Goal: Task Accomplishment & Management: Complete application form

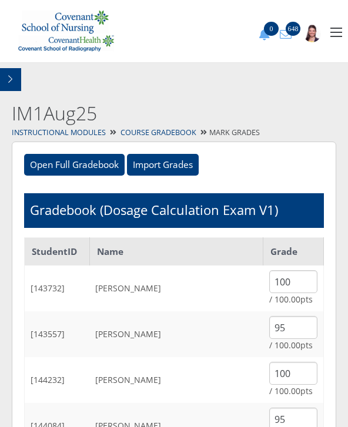
scroll to position [1508, 0]
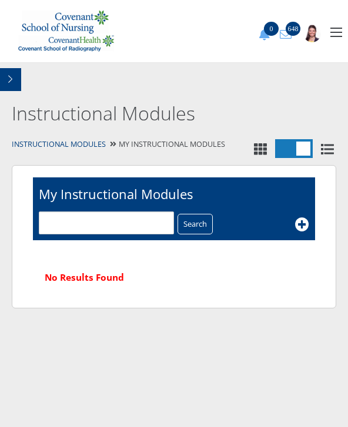
click at [333, 32] on button "button" at bounding box center [336, 32] width 12 height 9
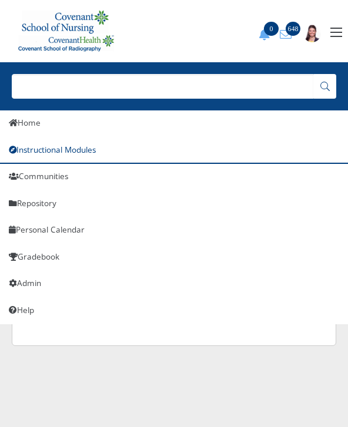
click at [80, 147] on link "Instructional Modules" at bounding box center [174, 150] width 348 height 27
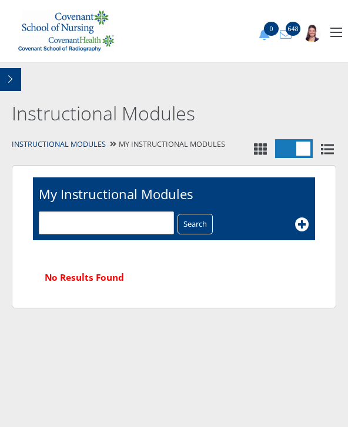
click at [12, 78] on icon "button" at bounding box center [10, 79] width 4 height 8
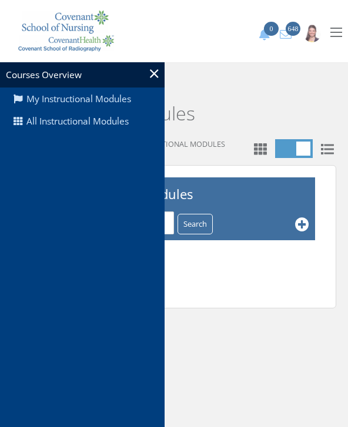
click at [90, 125] on link "All Instructional Modules" at bounding box center [82, 121] width 164 height 22
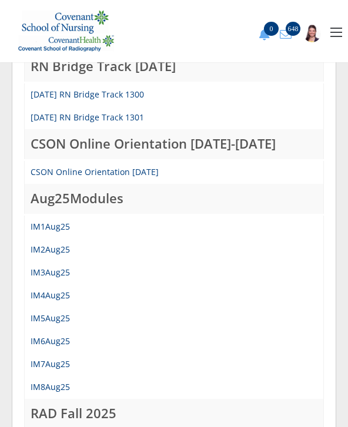
scroll to position [217, 0]
click at [53, 224] on link "IM1Aug25" at bounding box center [50, 226] width 39 height 11
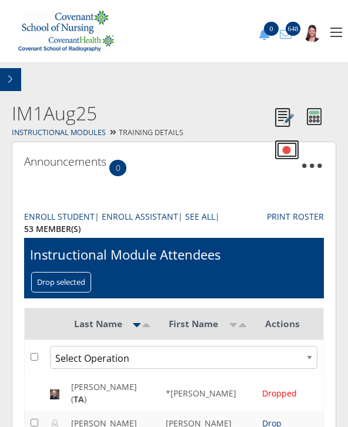
click at [15, 80] on button "button" at bounding box center [10, 79] width 21 height 23
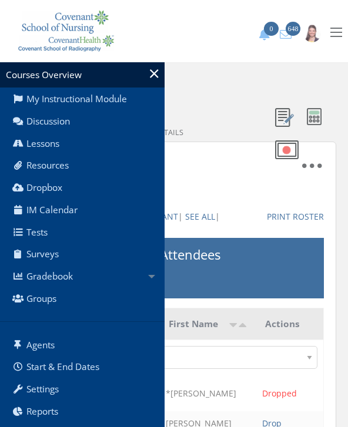
click at [76, 272] on link "Gradebook" at bounding box center [82, 276] width 164 height 22
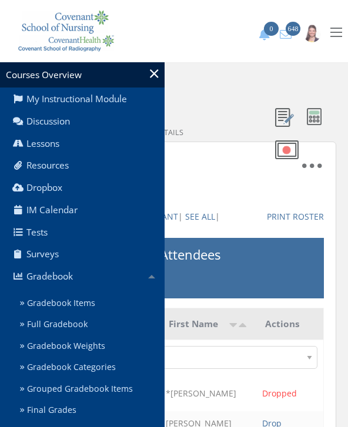
click at [90, 300] on link "Gradebook Items" at bounding box center [89, 304] width 149 height 22
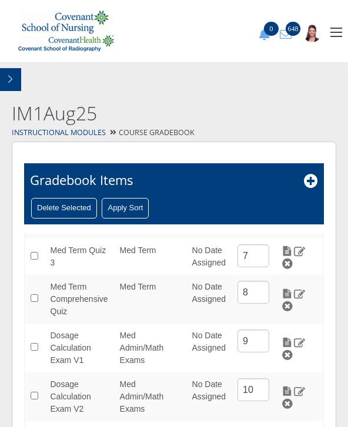
scroll to position [267, 0]
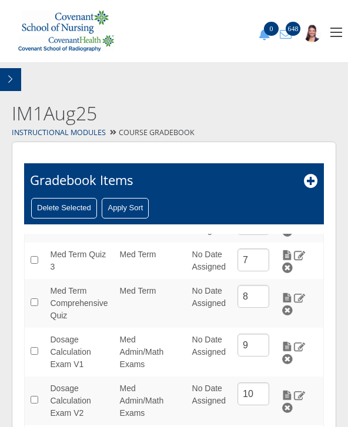
click at [293, 341] on img at bounding box center [287, 346] width 12 height 11
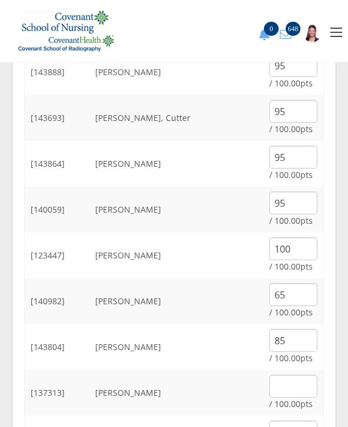
scroll to position [410, 0]
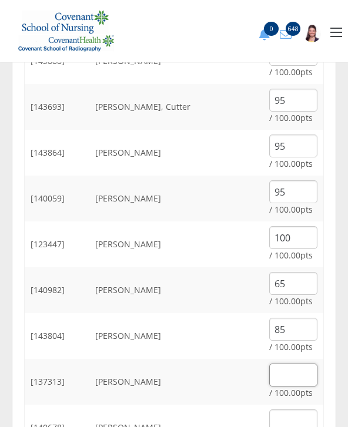
click at [286, 374] on input "text" at bounding box center [293, 375] width 48 height 23
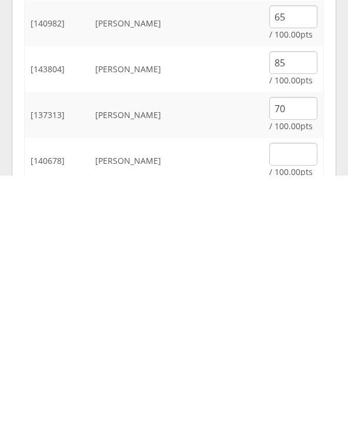
scroll to position [678, 0]
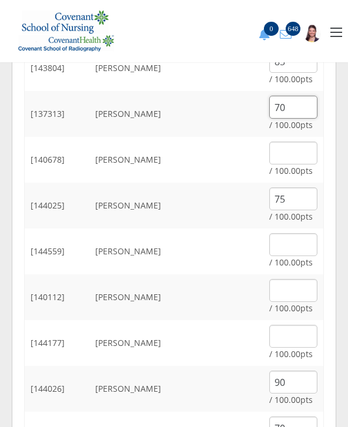
type input "70"
click at [305, 150] on input "text" at bounding box center [293, 153] width 48 height 23
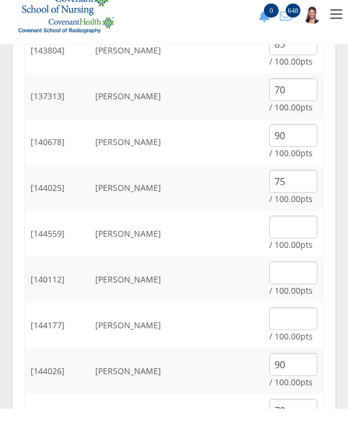
scroll to position [697, 0]
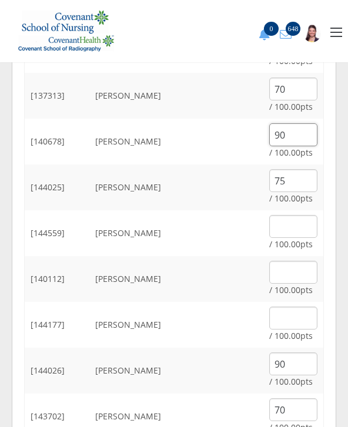
type input "90"
click at [296, 224] on input "text" at bounding box center [293, 226] width 48 height 23
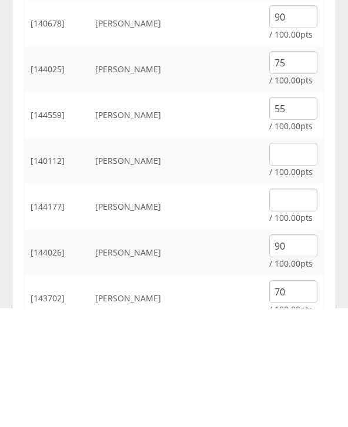
scroll to position [815, 0]
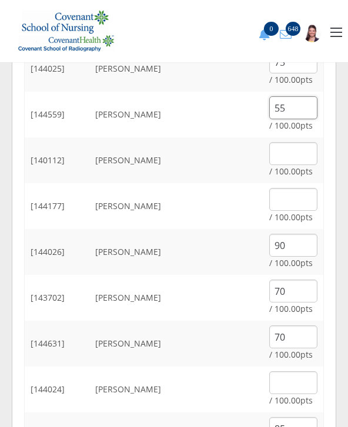
type input "55"
click at [283, 154] on input "text" at bounding box center [293, 153] width 48 height 23
type input "100"
click at [288, 199] on input "text" at bounding box center [293, 199] width 48 height 23
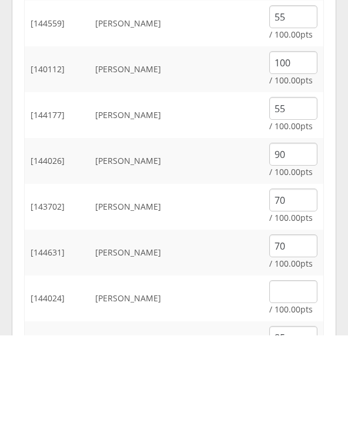
scroll to position [907, 0]
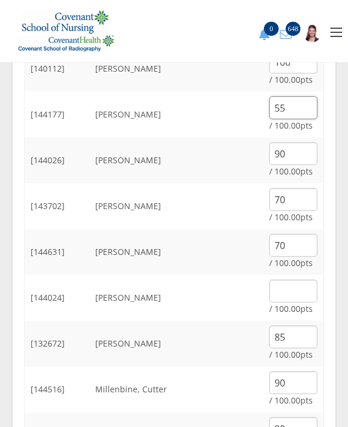
type input "55"
click at [296, 291] on input "text" at bounding box center [293, 291] width 48 height 23
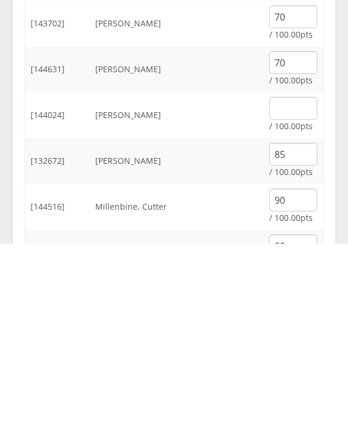
scroll to position [1090, 0]
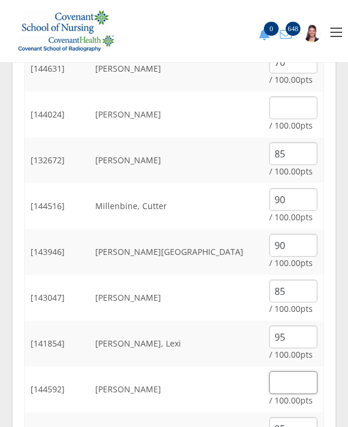
click at [285, 376] on input "text" at bounding box center [293, 382] width 48 height 23
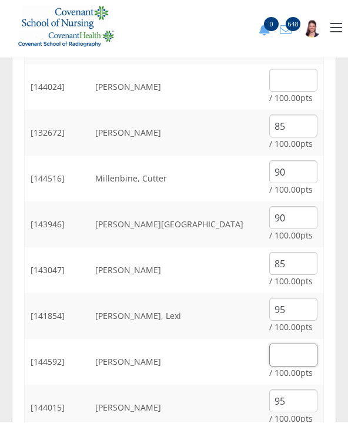
scroll to position [1110, 0]
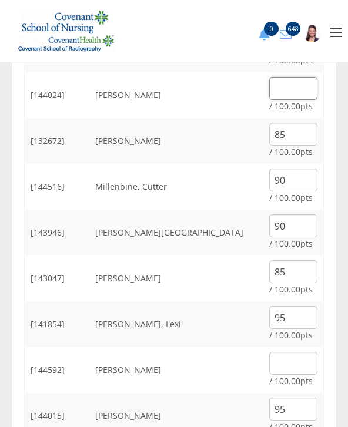
click at [300, 93] on input "text" at bounding box center [293, 88] width 48 height 23
type input "90"
click at [228, 157] on td "Milam, Raelyn" at bounding box center [176, 141] width 174 height 46
click at [283, 361] on input "text" at bounding box center [293, 363] width 48 height 23
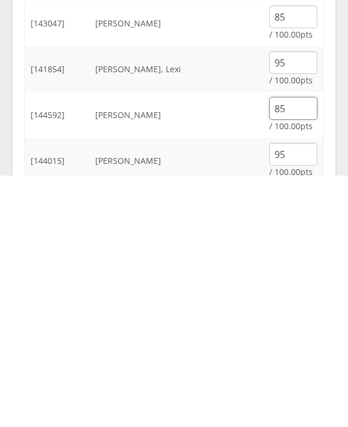
type input "85"
click at [13, 164] on div "Open Full Gradebook Import Grades Import Grades Example CSV Format: StudentID, …" at bounding box center [174, 33] width 324 height 2010
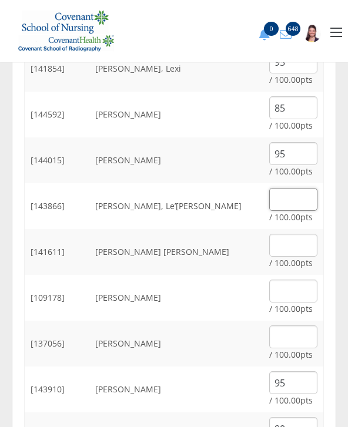
click at [298, 200] on input "text" at bounding box center [293, 199] width 48 height 23
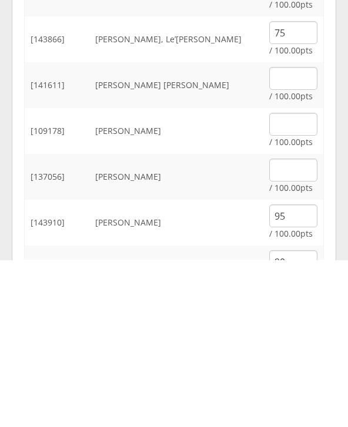
scroll to position [1532, 0]
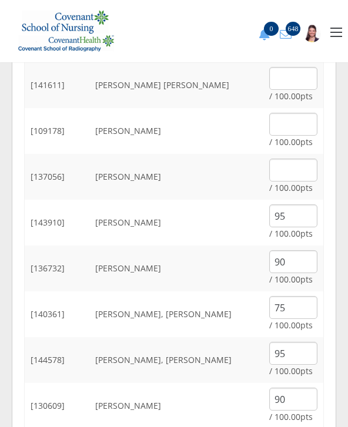
type input "75"
click at [301, 119] on input "text" at bounding box center [293, 124] width 48 height 23
type input "90"
click at [297, 69] on input "text" at bounding box center [293, 78] width 48 height 23
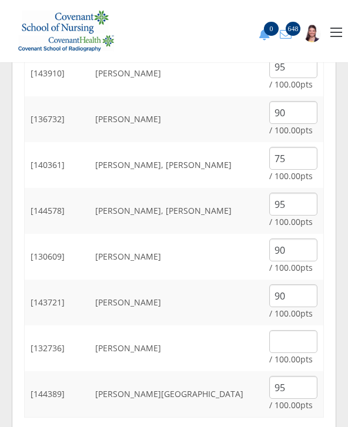
scroll to position [1685, 0]
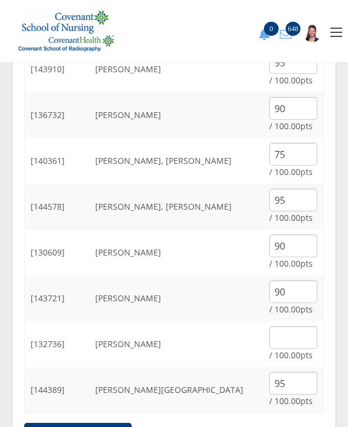
type input "100"
click at [298, 328] on input "text" at bounding box center [293, 337] width 48 height 23
type input "80"
click at [127, 426] on input "Submit For All Students" at bounding box center [77, 434] width 107 height 22
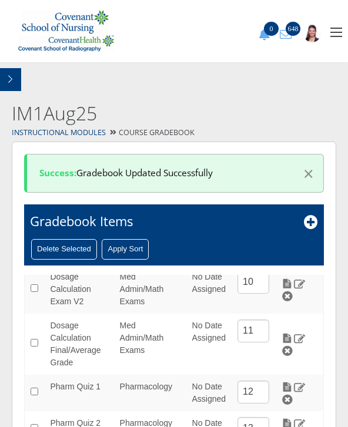
scroll to position [423, 0]
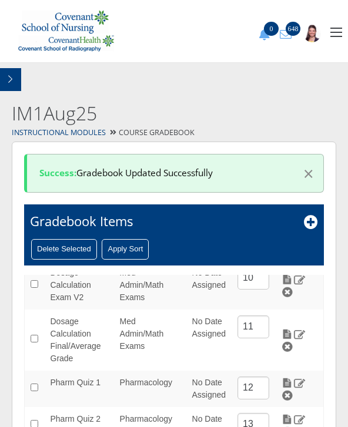
click at [291, 329] on img at bounding box center [287, 334] width 12 height 11
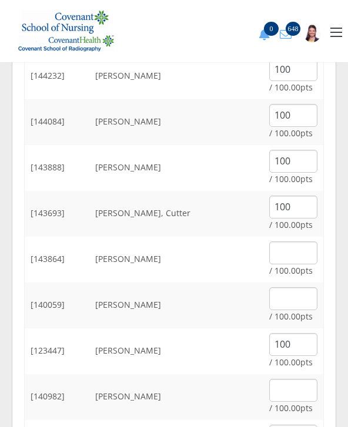
scroll to position [323, 0]
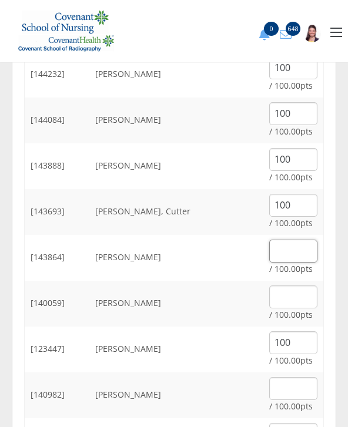
click at [290, 250] on input "text" at bounding box center [293, 251] width 48 height 23
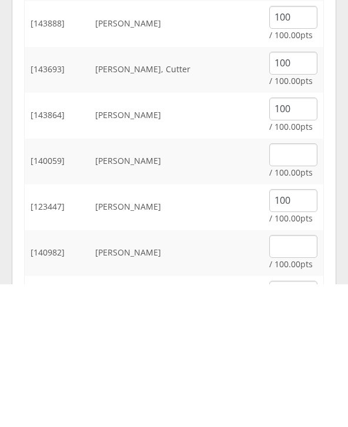
scroll to position [466, 0]
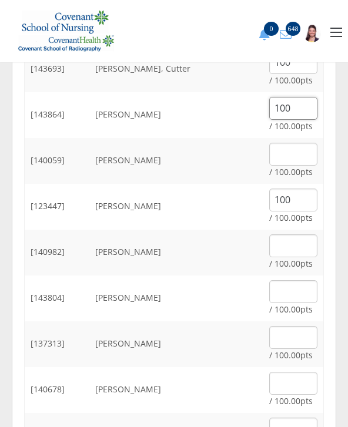
type input "100"
click at [293, 286] on input "text" at bounding box center [293, 291] width 48 height 23
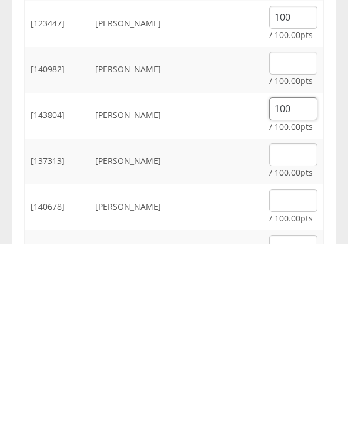
type input "100"
click at [287, 372] on input "text" at bounding box center [293, 383] width 48 height 23
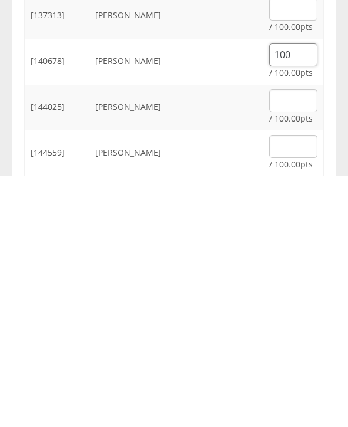
scroll to position [562, 0]
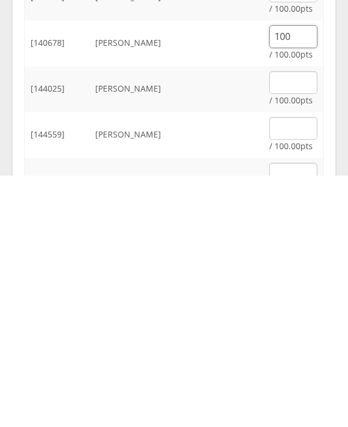
type input "100"
click at [292, 414] on input "text" at bounding box center [293, 425] width 48 height 23
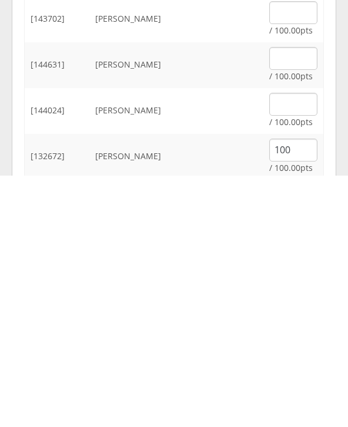
scroll to position [861, 0]
type input "100"
click at [283, 344] on input "text" at bounding box center [293, 355] width 48 height 23
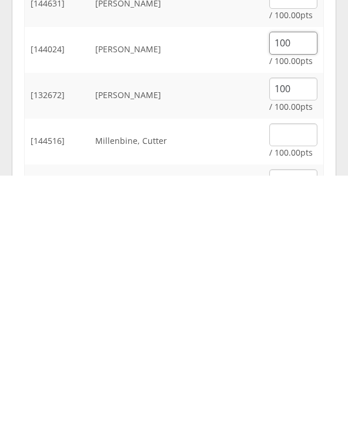
scroll to position [922, 0]
type input "100"
click at [289, 374] on input "text" at bounding box center [293, 385] width 48 height 23
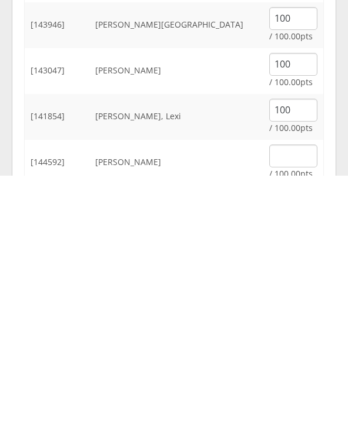
scroll to position [1090, 0]
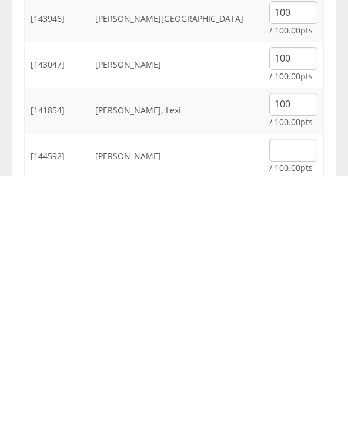
type input "100"
click at [286, 390] on input "text" at bounding box center [293, 401] width 48 height 23
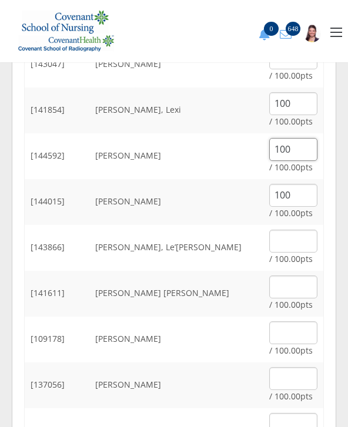
type input "100"
click at [279, 295] on input "text" at bounding box center [293, 286] width 48 height 23
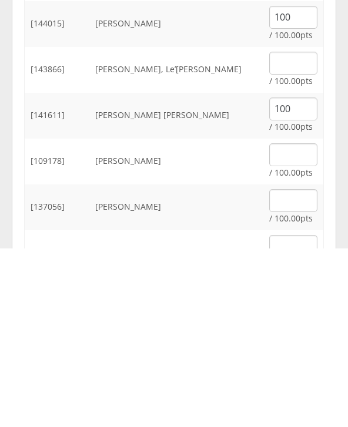
scroll to position [1520, 0]
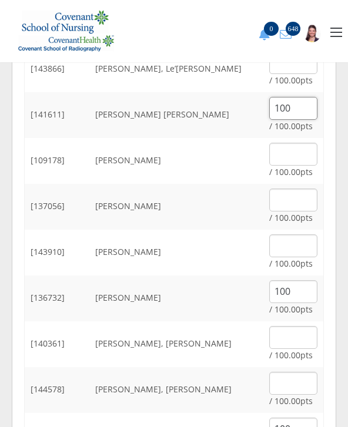
type input "100"
click at [290, 152] on input "text" at bounding box center [293, 154] width 48 height 23
type input "100"
click at [293, 249] on input "text" at bounding box center [293, 245] width 48 height 23
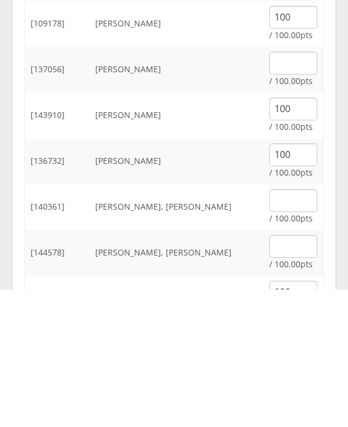
scroll to position [1658, 0]
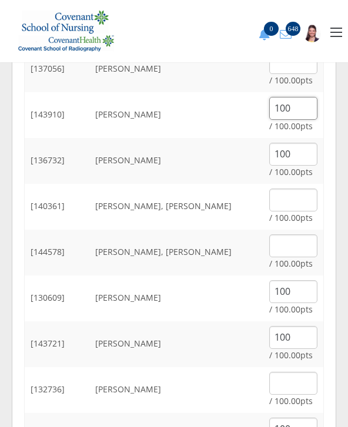
type input "100"
click at [297, 248] on input "text" at bounding box center [293, 245] width 48 height 23
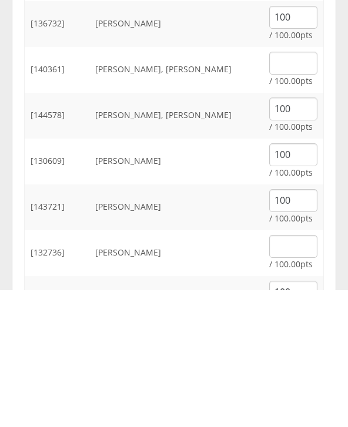
scroll to position [1703, 0]
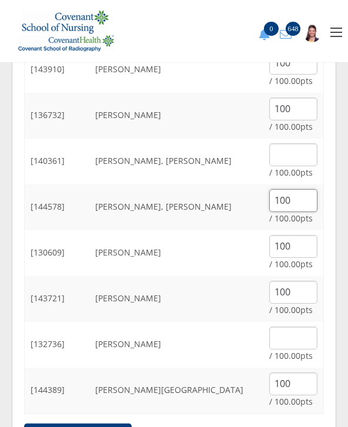
type input "100"
click at [102, 426] on input "Submit For All Students" at bounding box center [77, 434] width 107 height 22
